Goal: Task Accomplishment & Management: Manage account settings

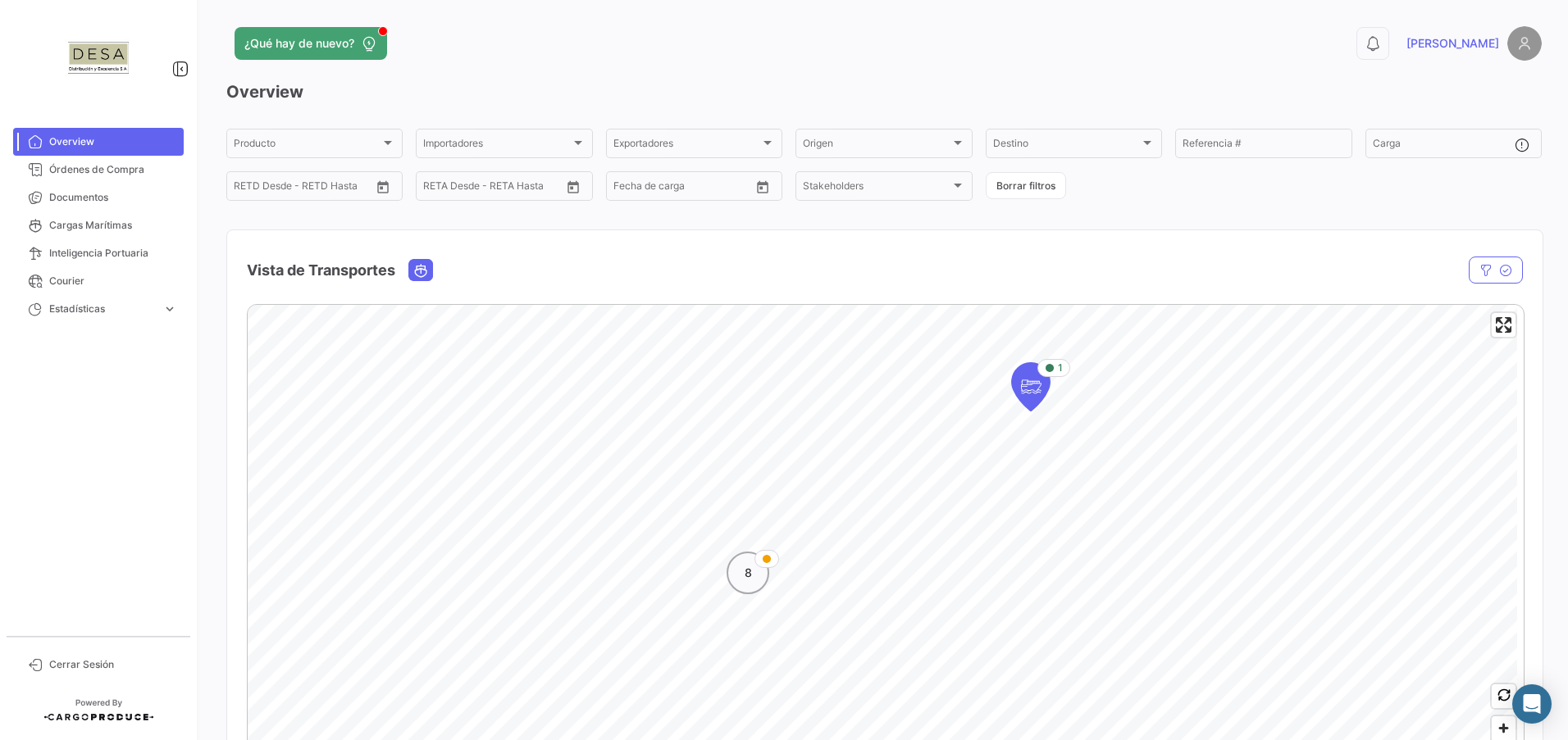
click at [740, 578] on div "8" at bounding box center [747, 572] width 42 height 42
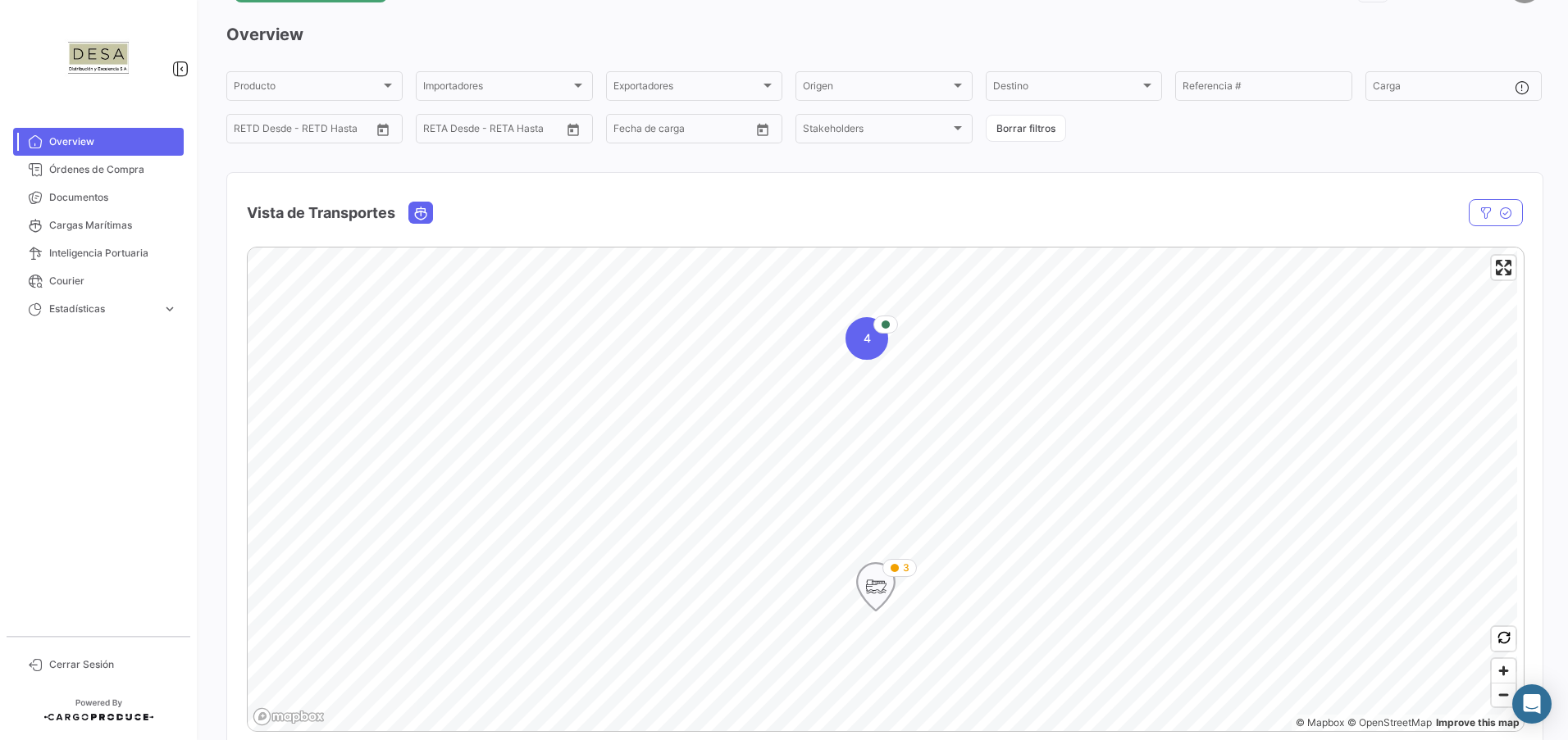
scroll to position [82, 0]
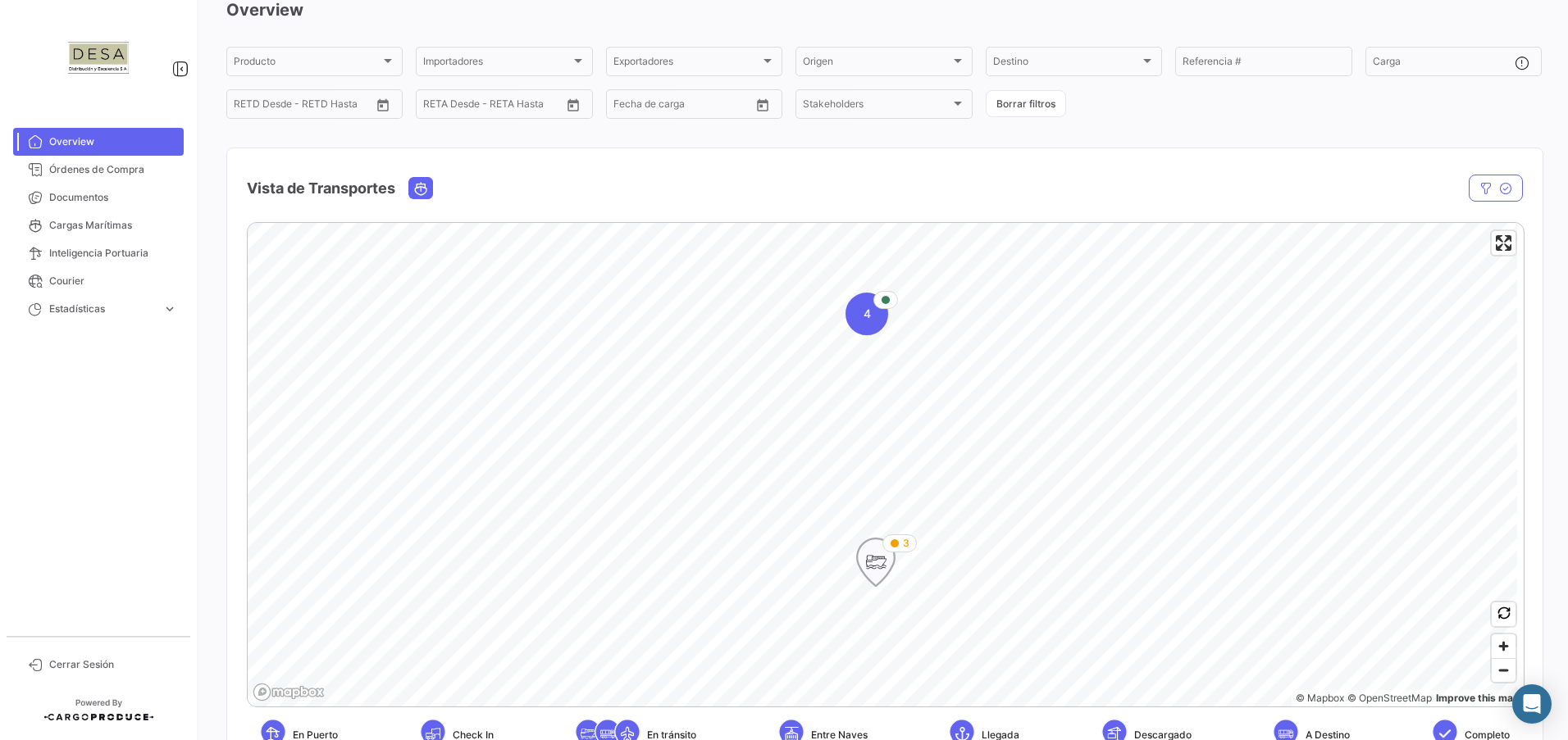
click at [881, 574] on icon "Map marker" at bounding box center [876, 562] width 23 height 35
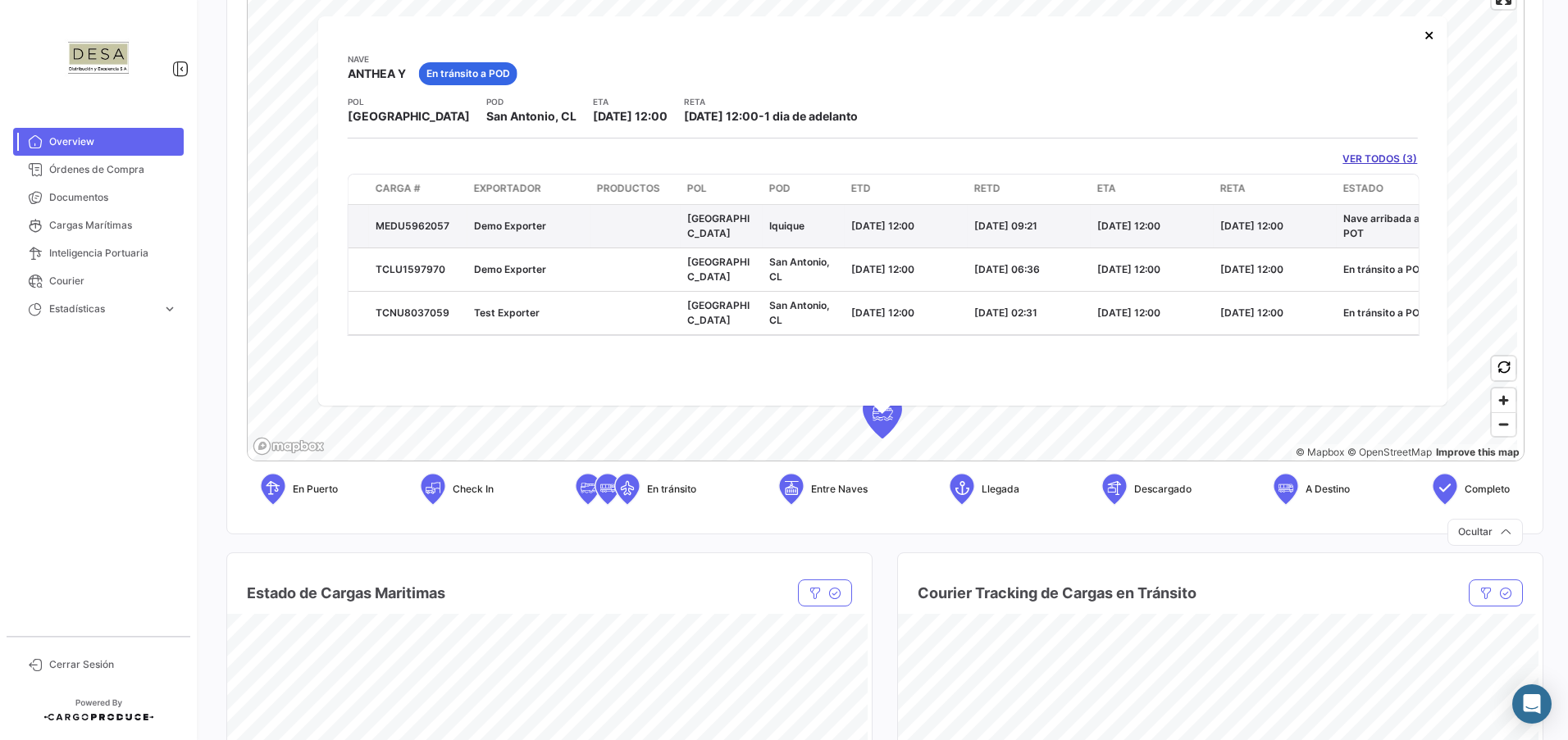
scroll to position [246, 0]
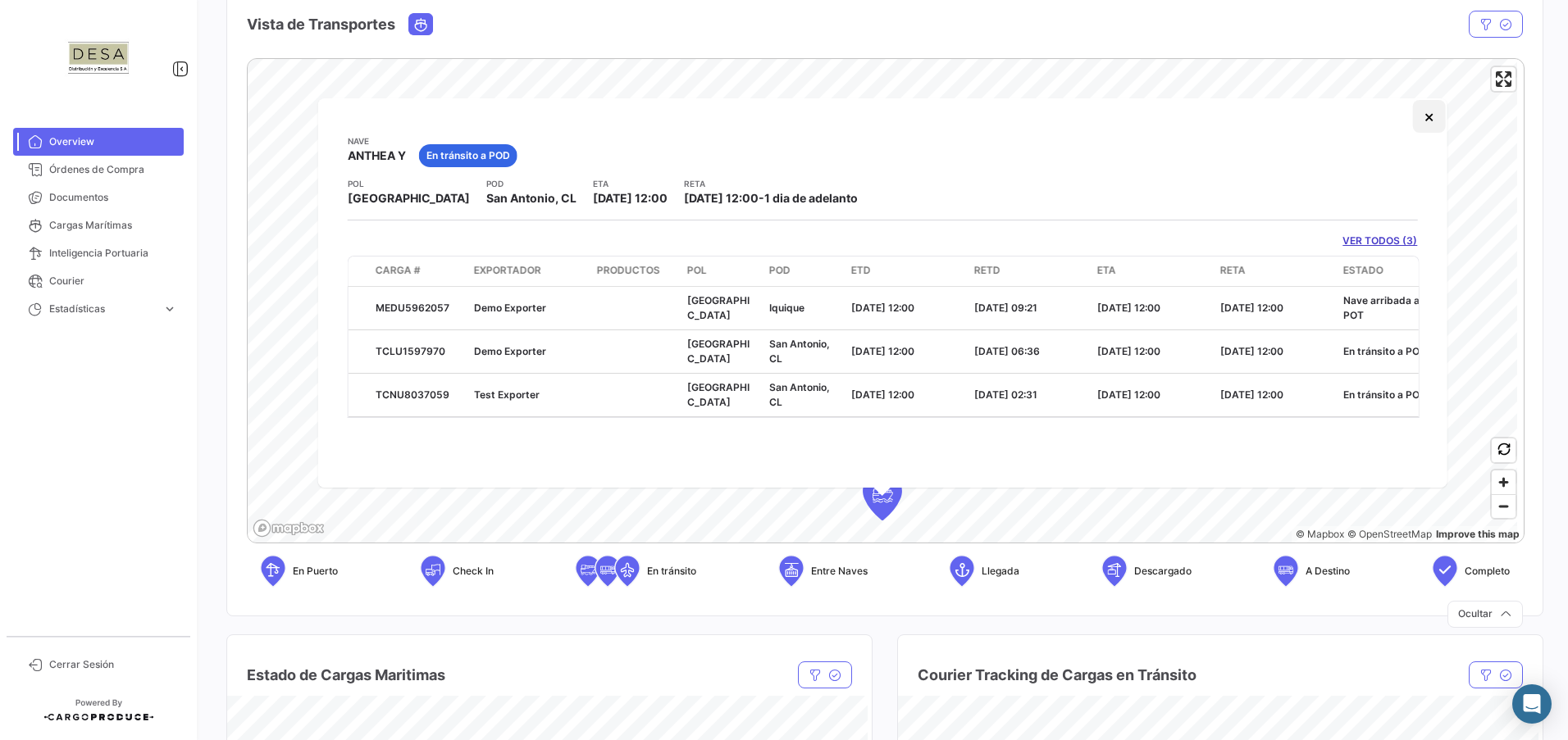
click at [1430, 118] on button "×" at bounding box center [1428, 116] width 33 height 33
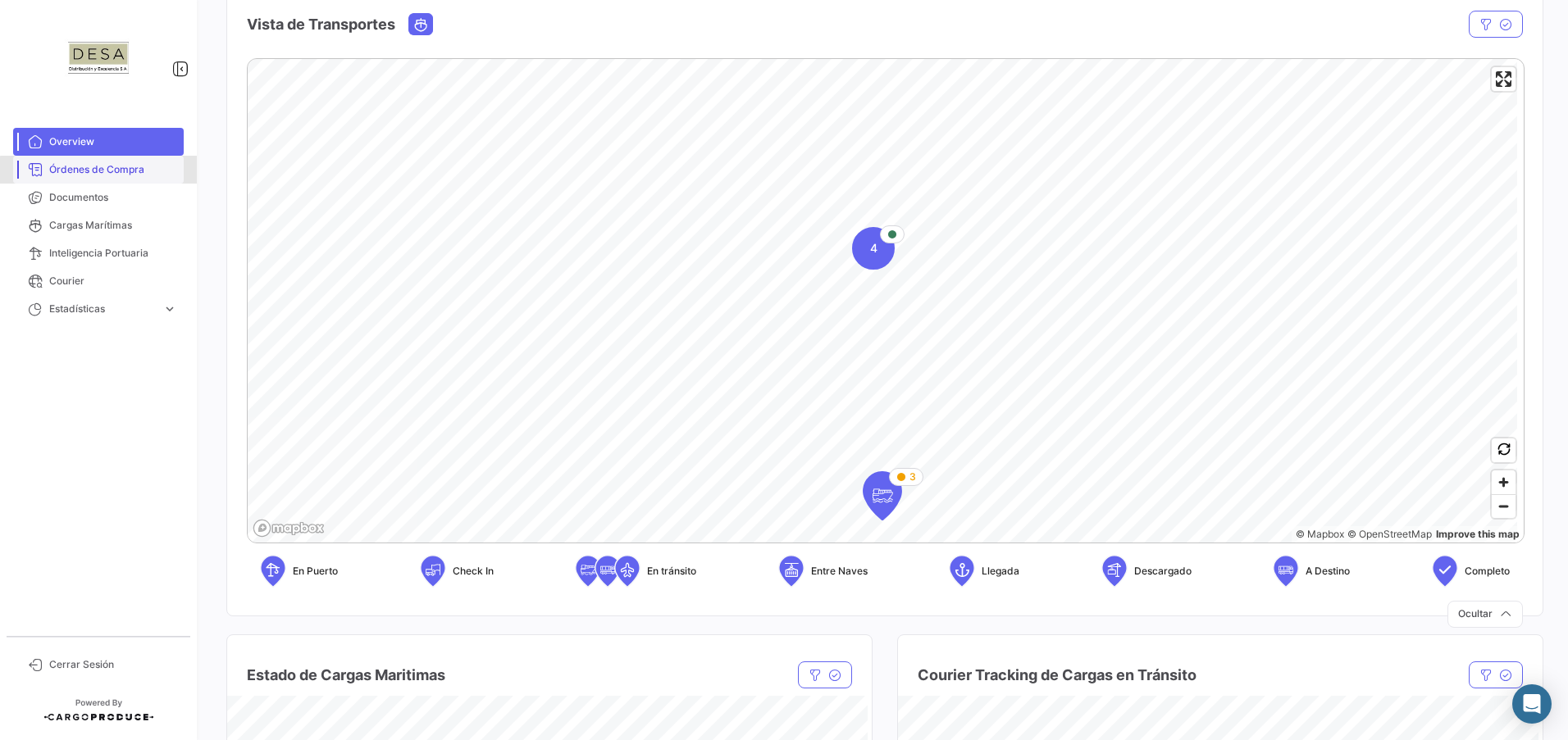
click at [114, 170] on span "Órdenes de Compra" at bounding box center [113, 169] width 128 height 15
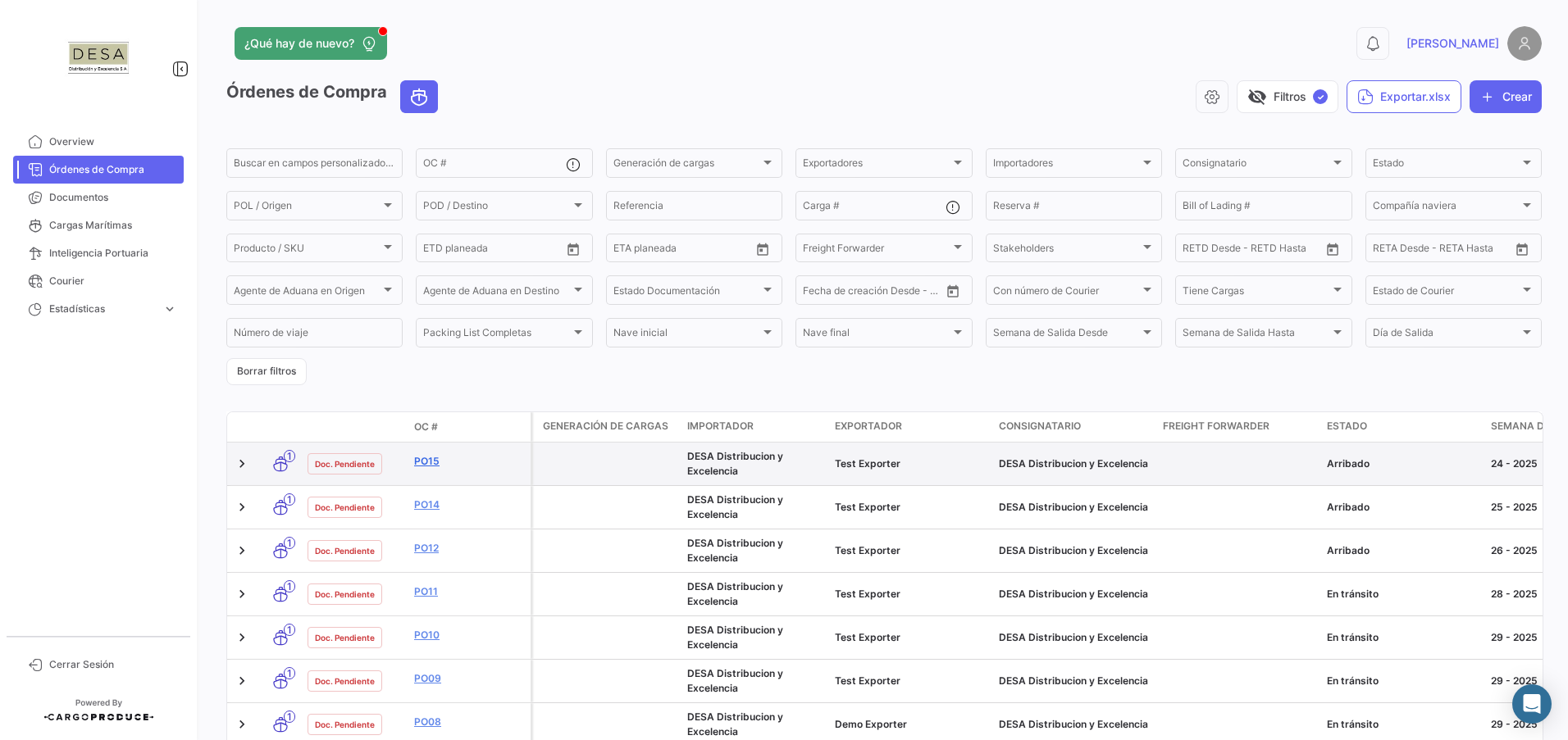
click at [427, 464] on link "PO15" at bounding box center [469, 461] width 110 height 15
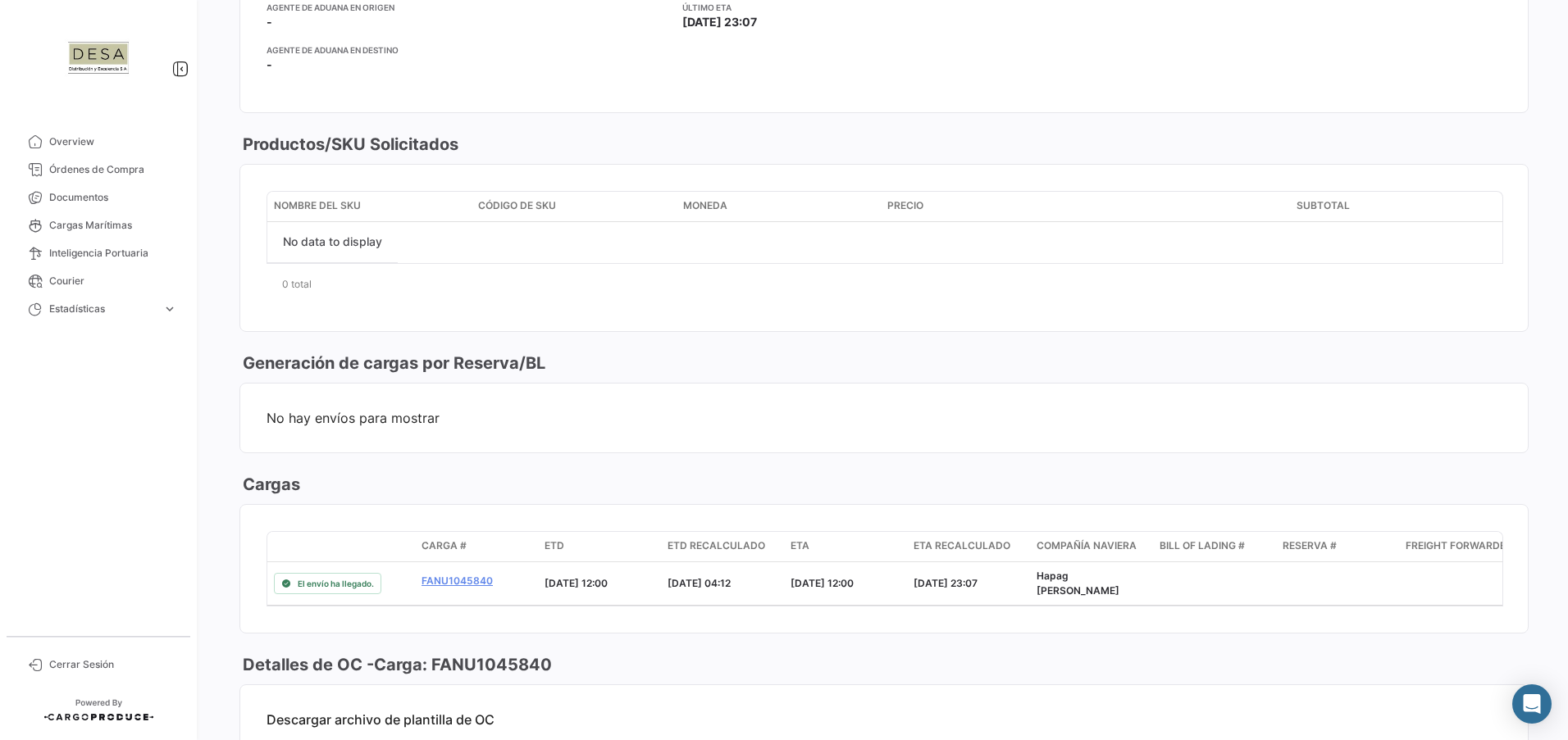
scroll to position [738, 0]
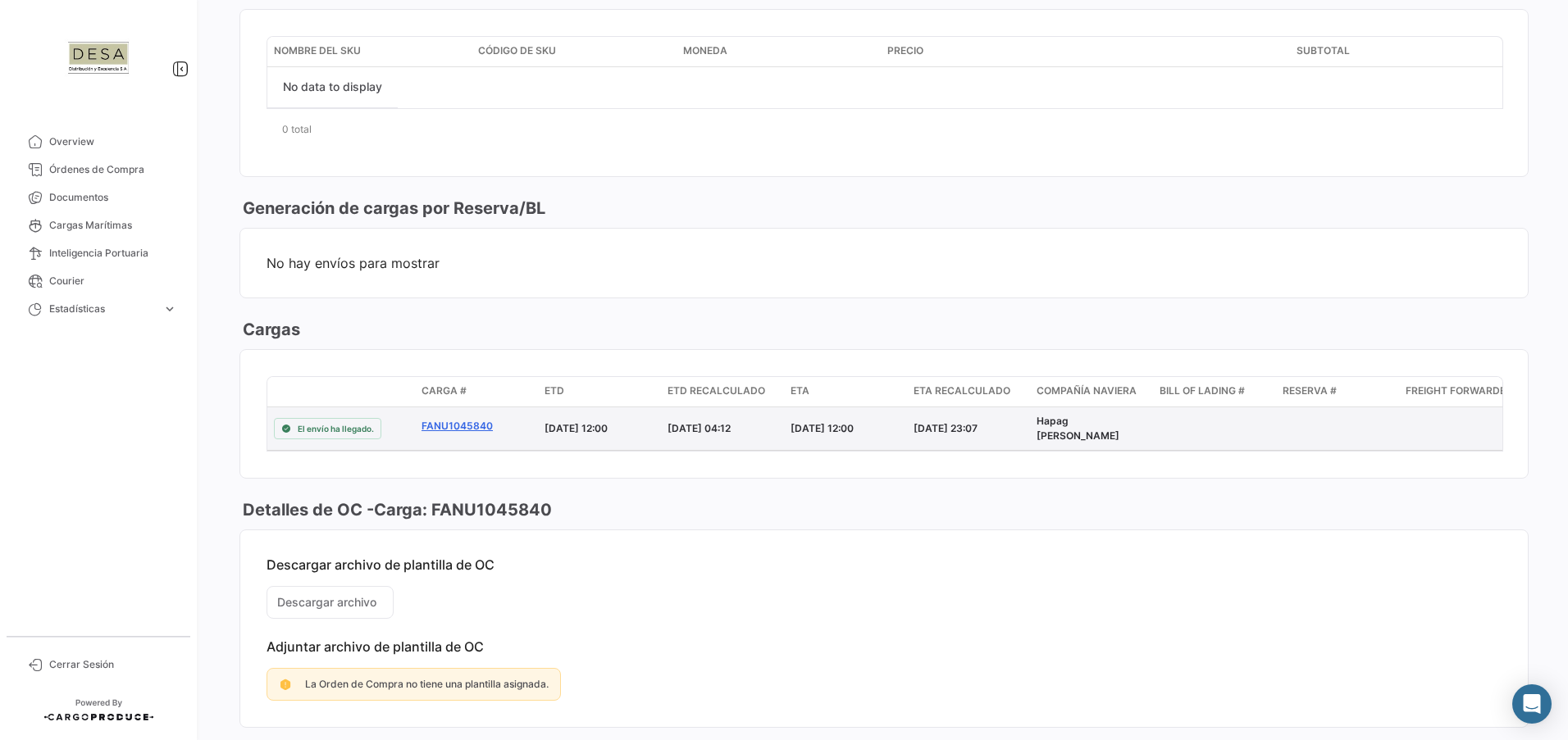
click at [455, 423] on link "FANU1045840" at bounding box center [477, 426] width 110 height 15
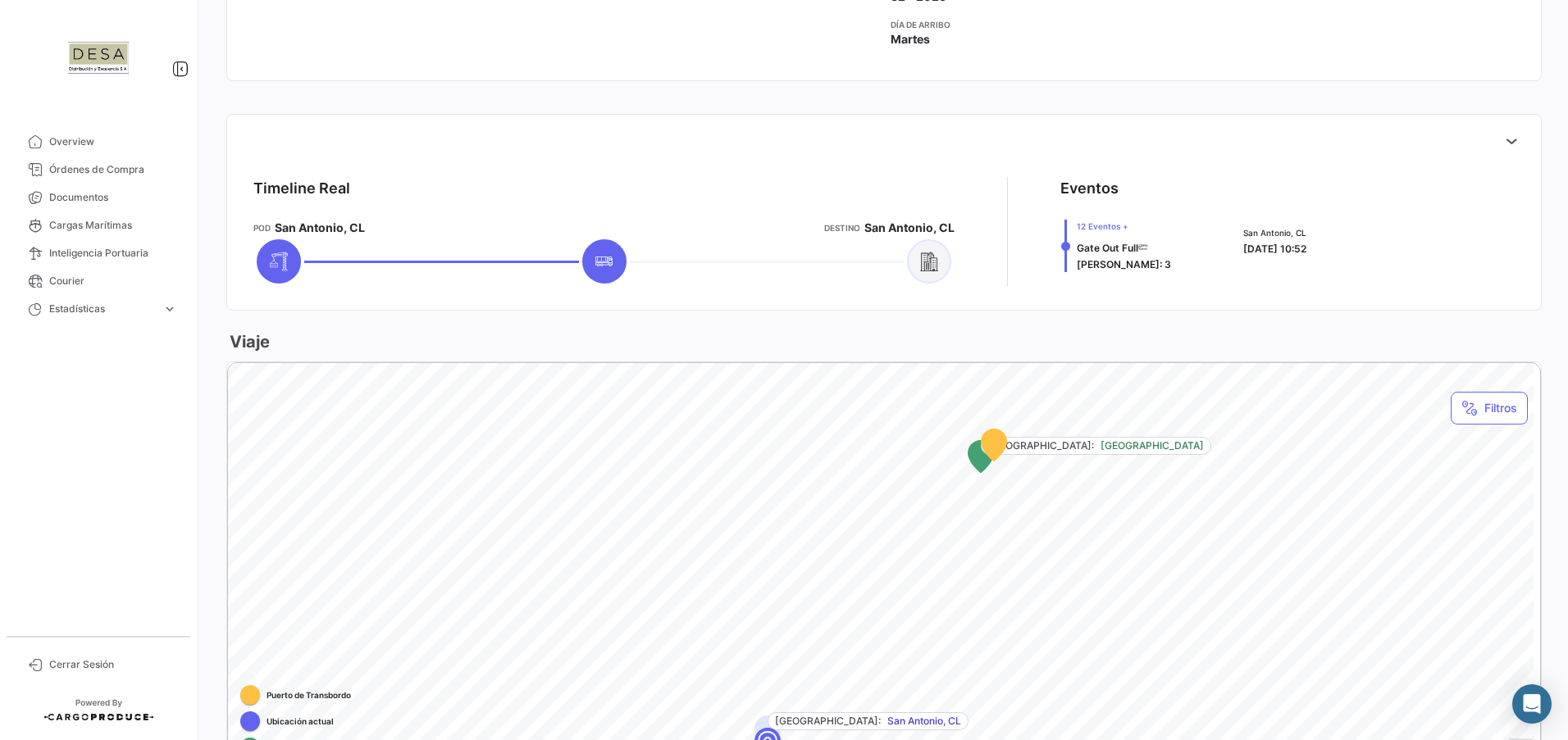
scroll to position [782, 0]
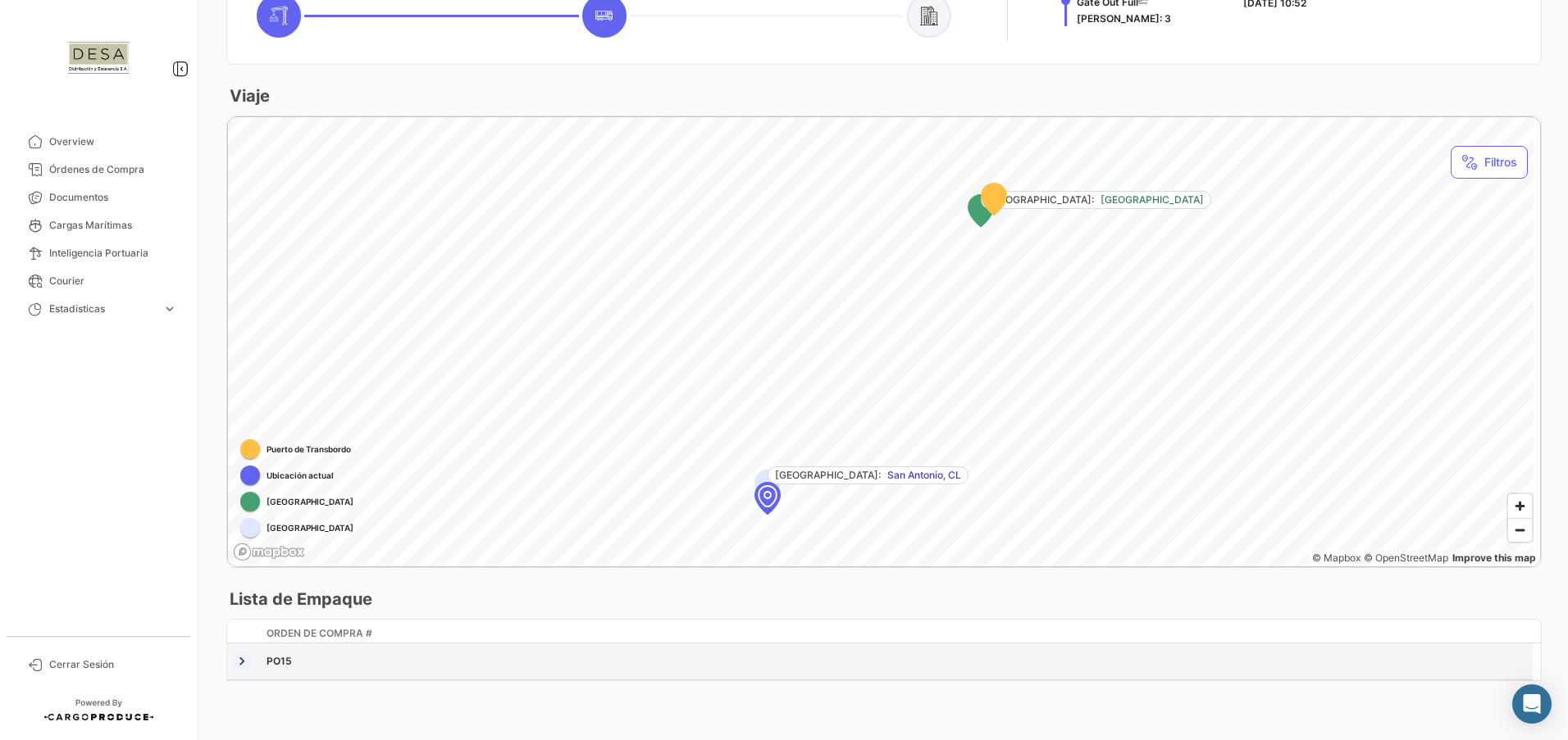
click at [244, 661] on link at bounding box center [241, 661] width 16 height 16
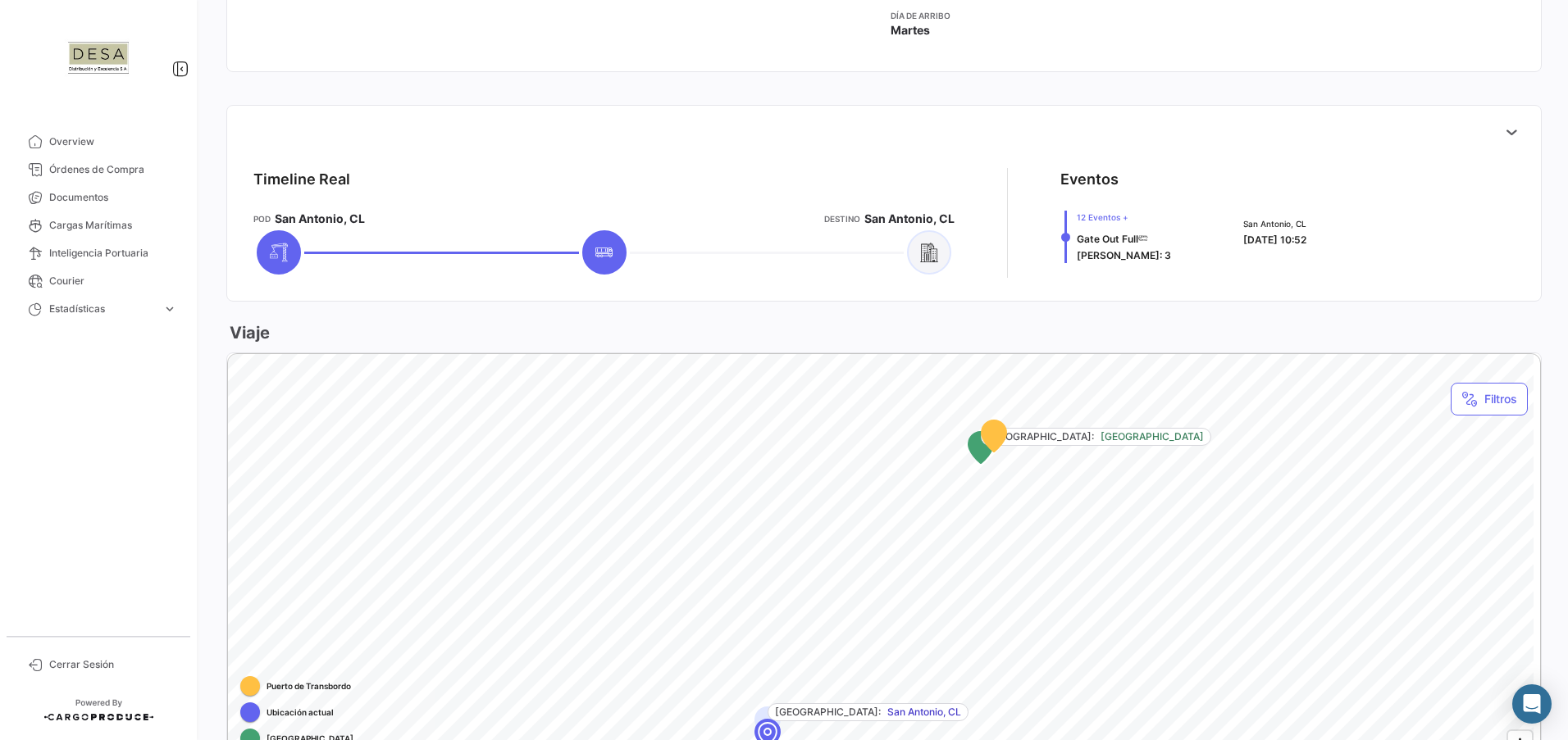
scroll to position [691, 0]
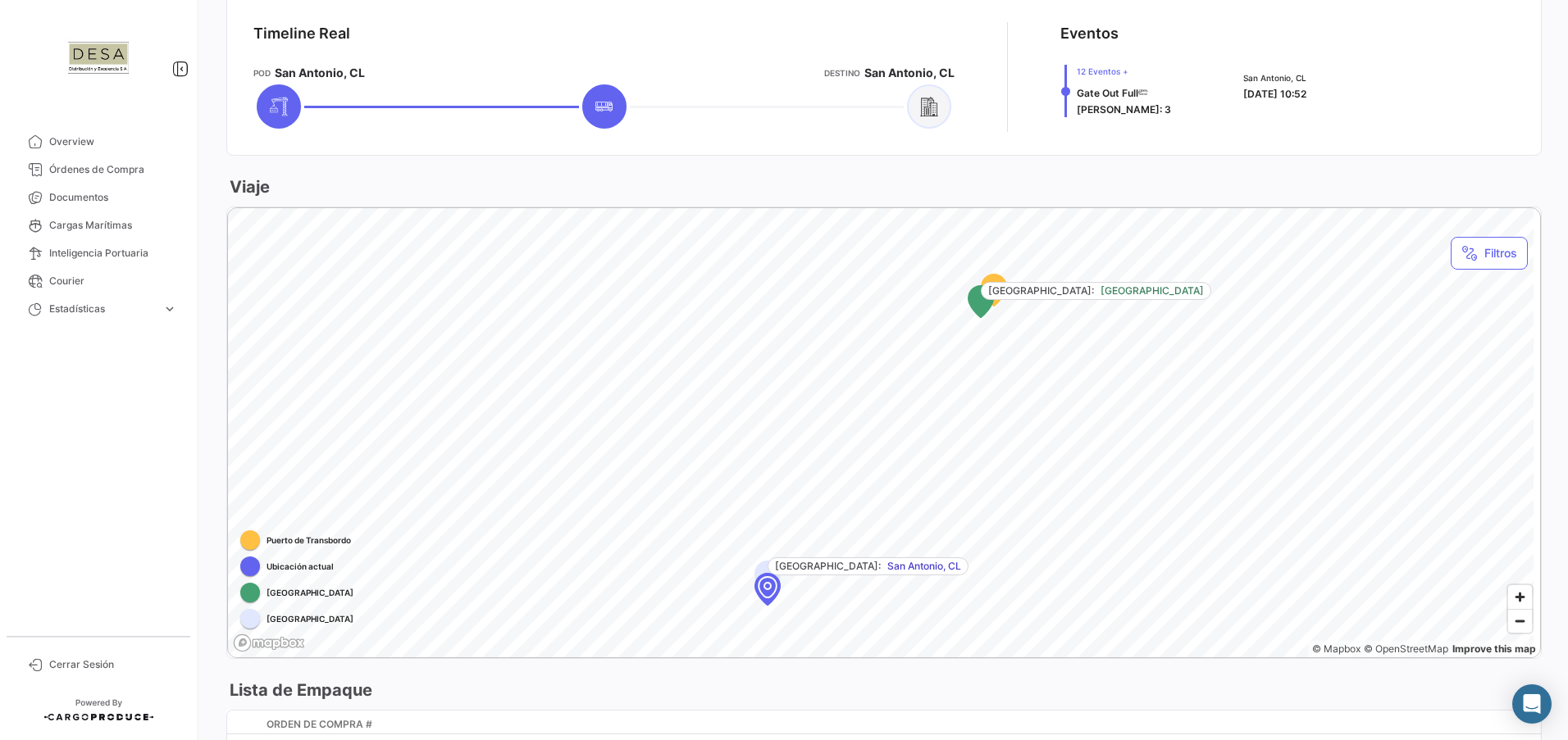
click at [980, 313] on icon "Map marker" at bounding box center [980, 302] width 24 height 32
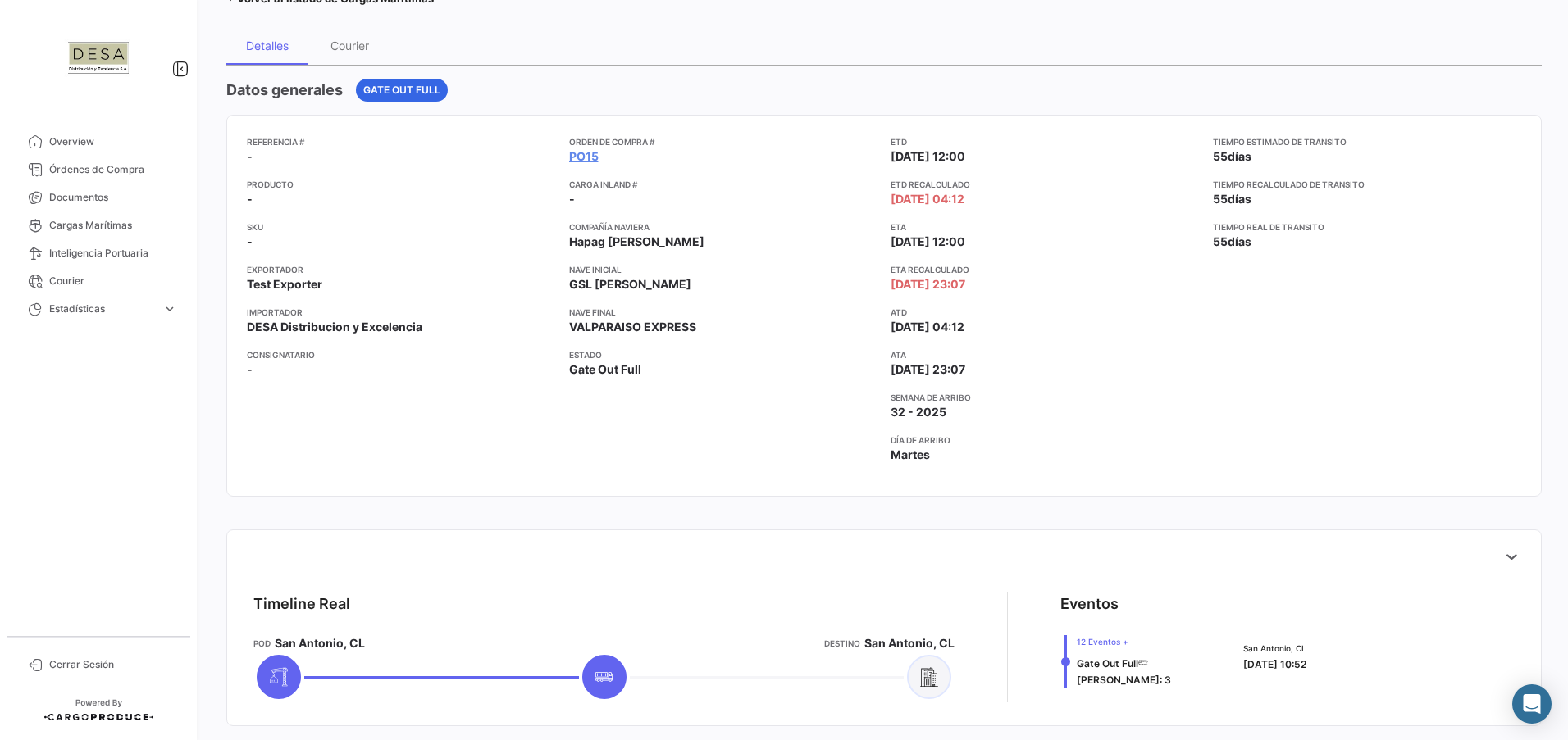
scroll to position [0, 0]
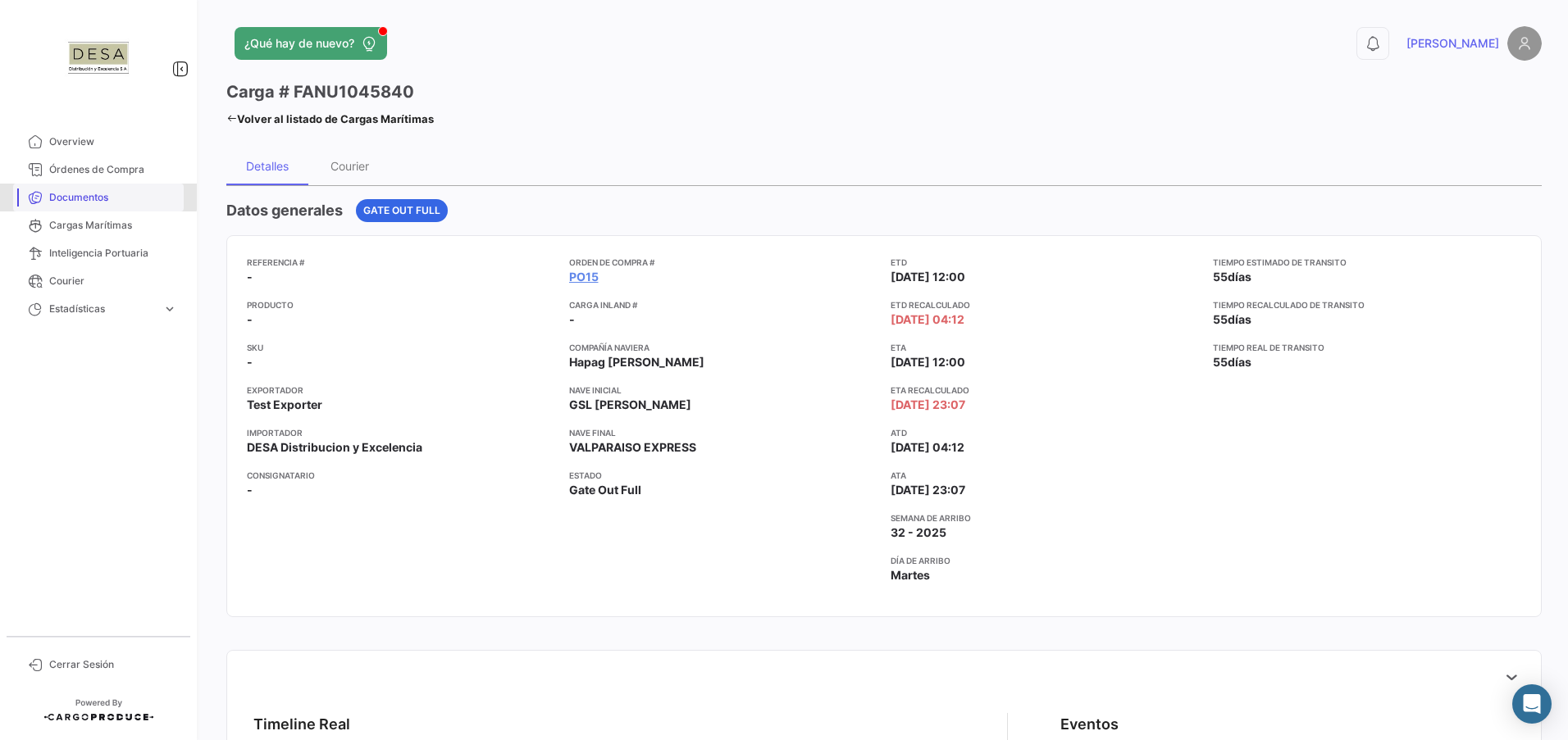
click at [95, 197] on span "Documentos" at bounding box center [113, 198] width 128 height 15
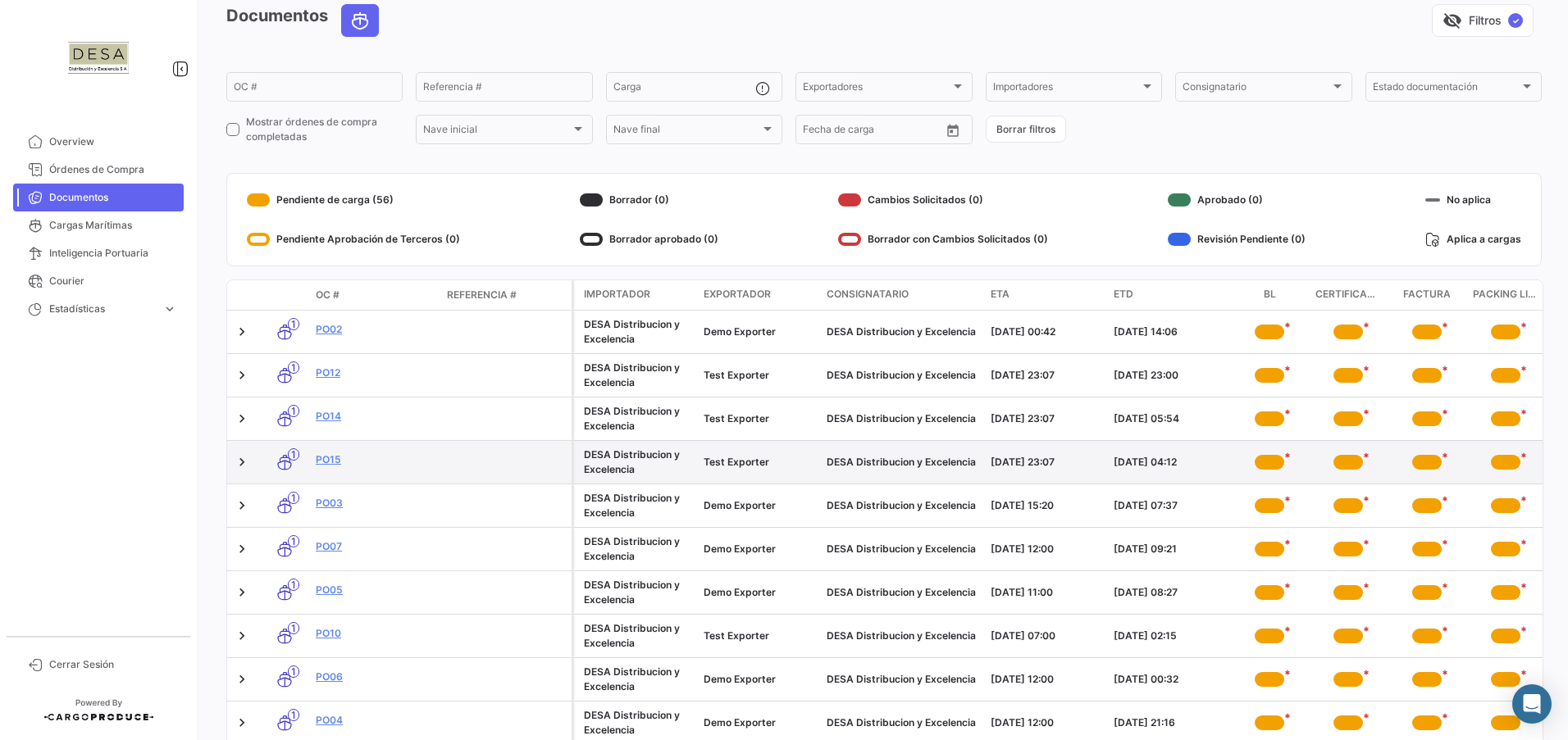
scroll to position [167, 0]
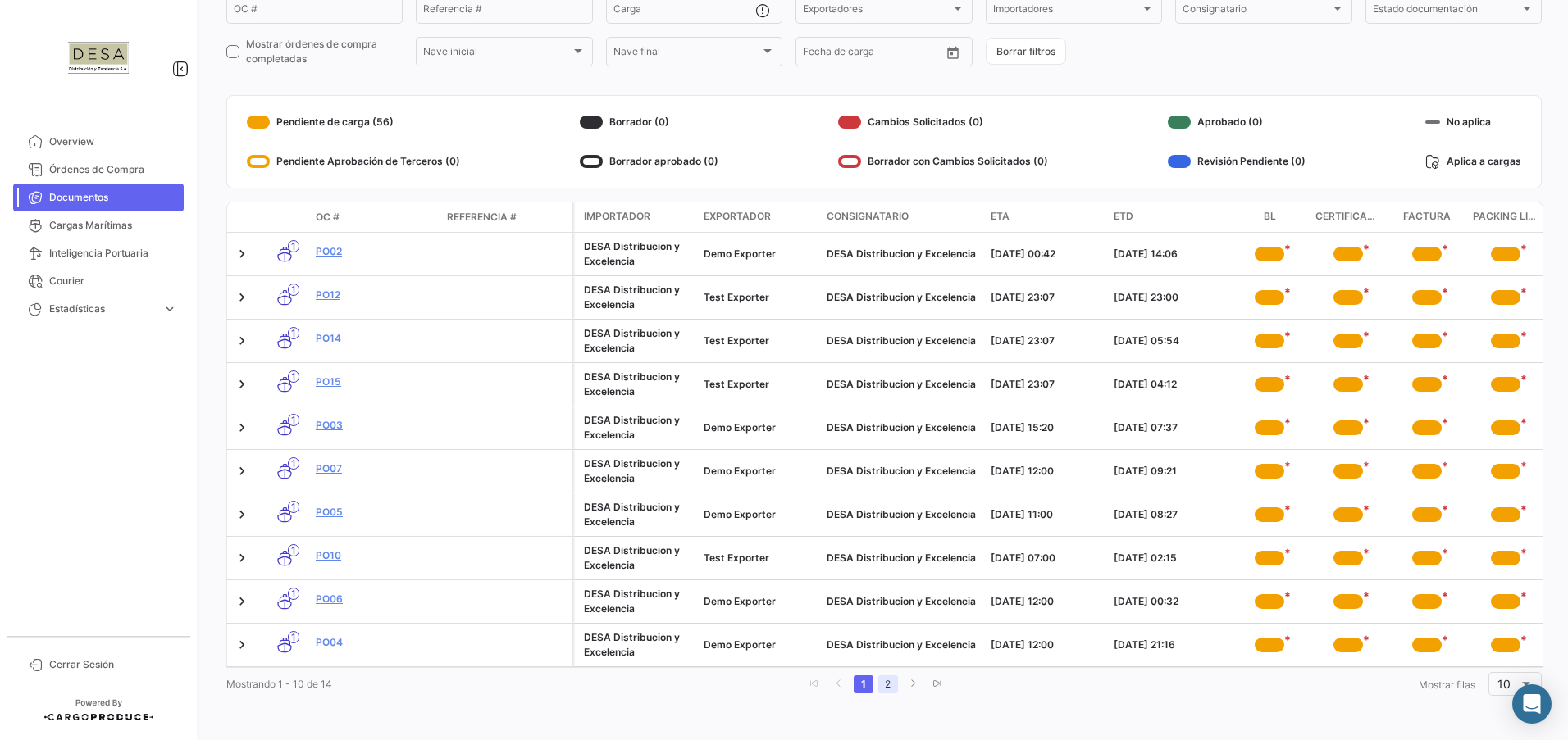
click at [885, 682] on link "2" at bounding box center [888, 684] width 20 height 18
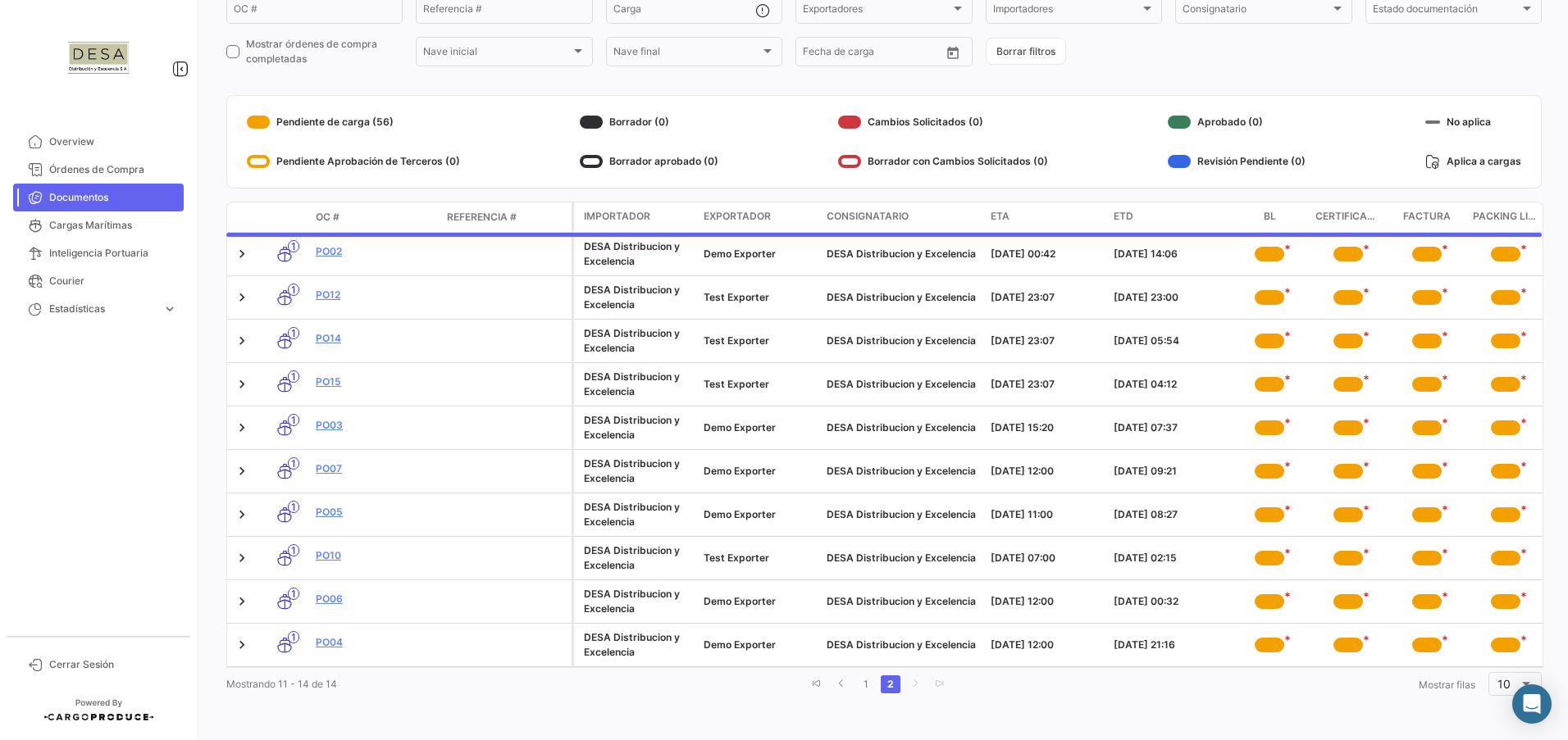
scroll to position [0, 0]
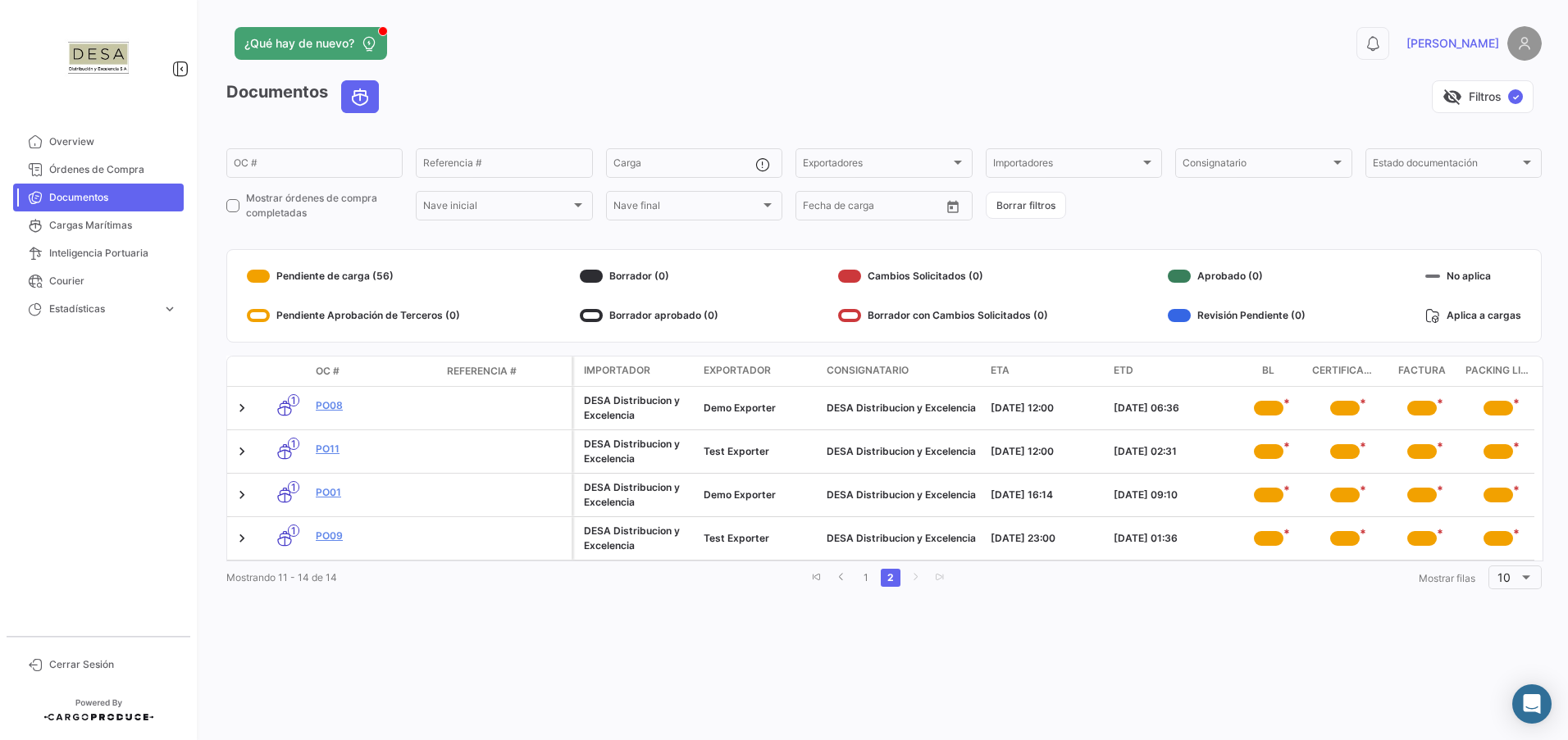
click at [1514, 48] on img at bounding box center [1524, 43] width 35 height 35
click at [1521, 40] on img at bounding box center [1524, 43] width 35 height 35
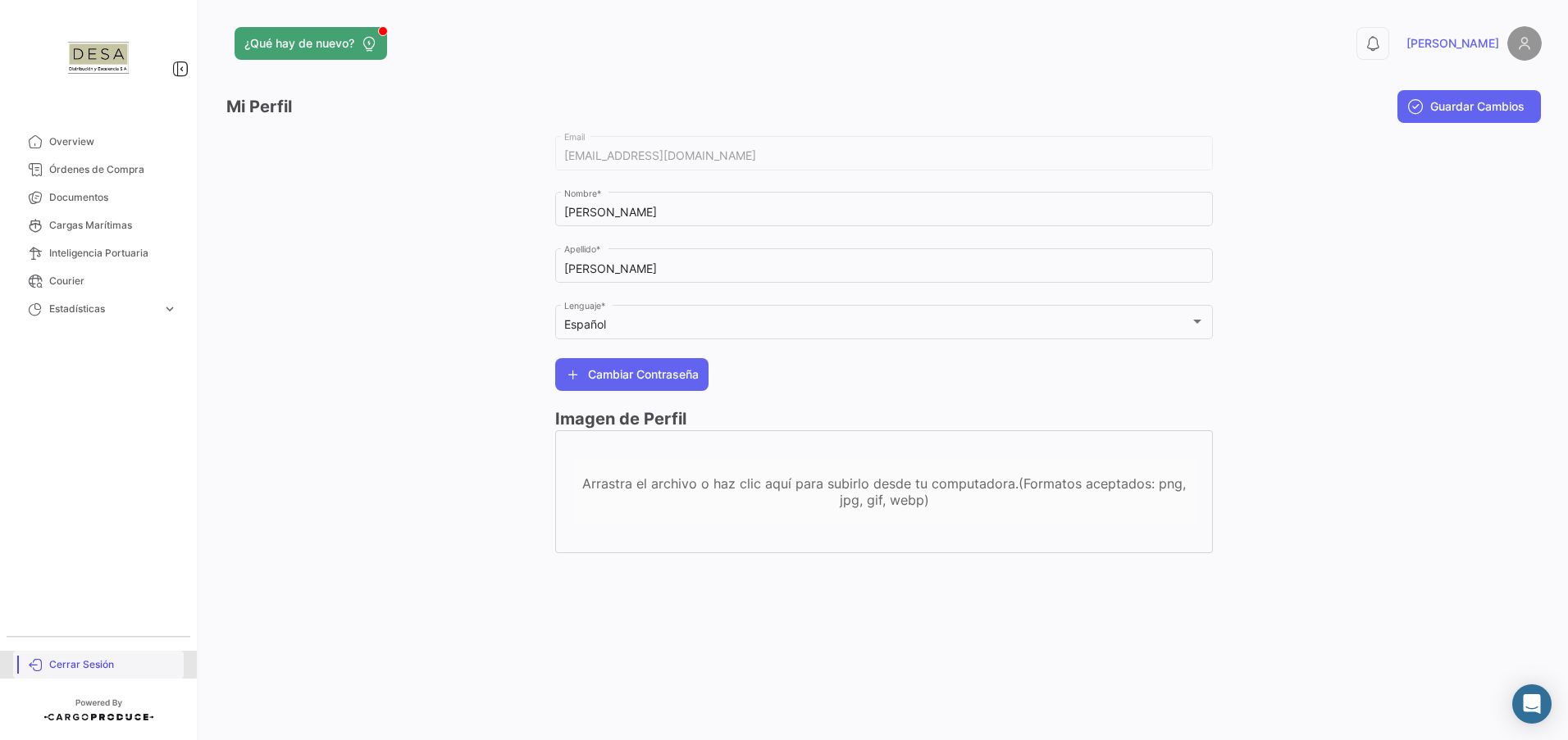
click at [77, 656] on link "Cerrar Sesión" at bounding box center [98, 665] width 170 height 28
